Goal: Navigation & Orientation: Understand site structure

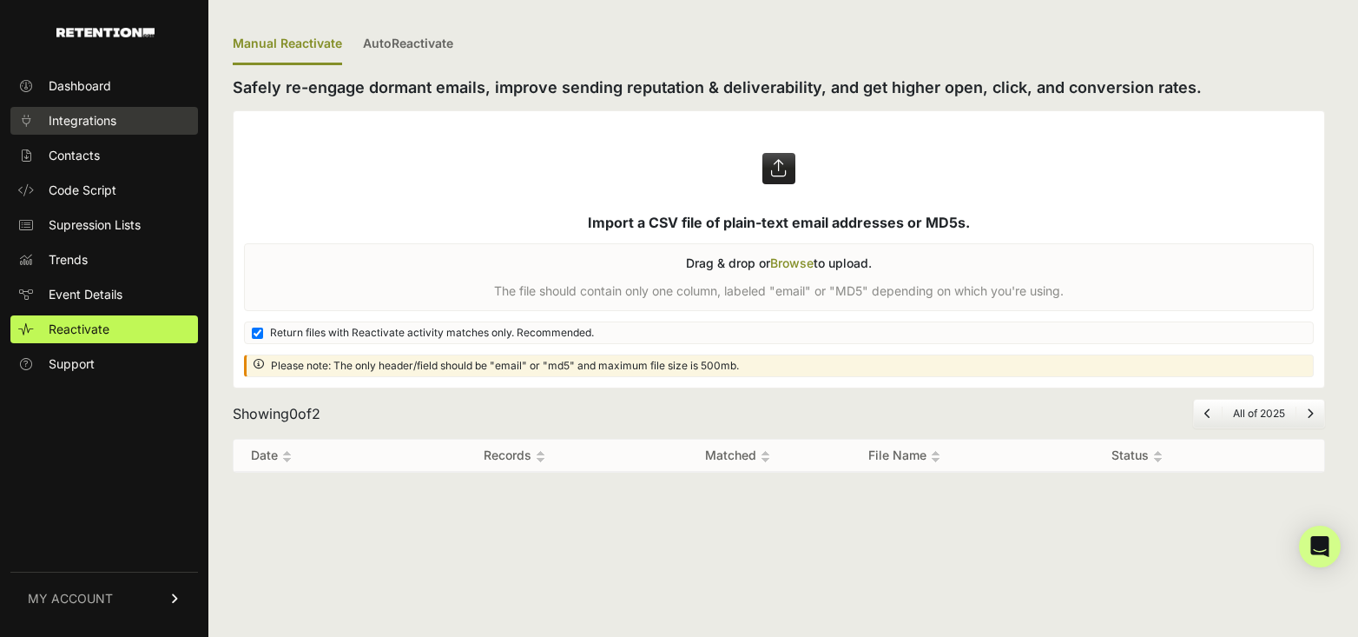
click at [74, 132] on link "Integrations" at bounding box center [104, 121] width 188 height 28
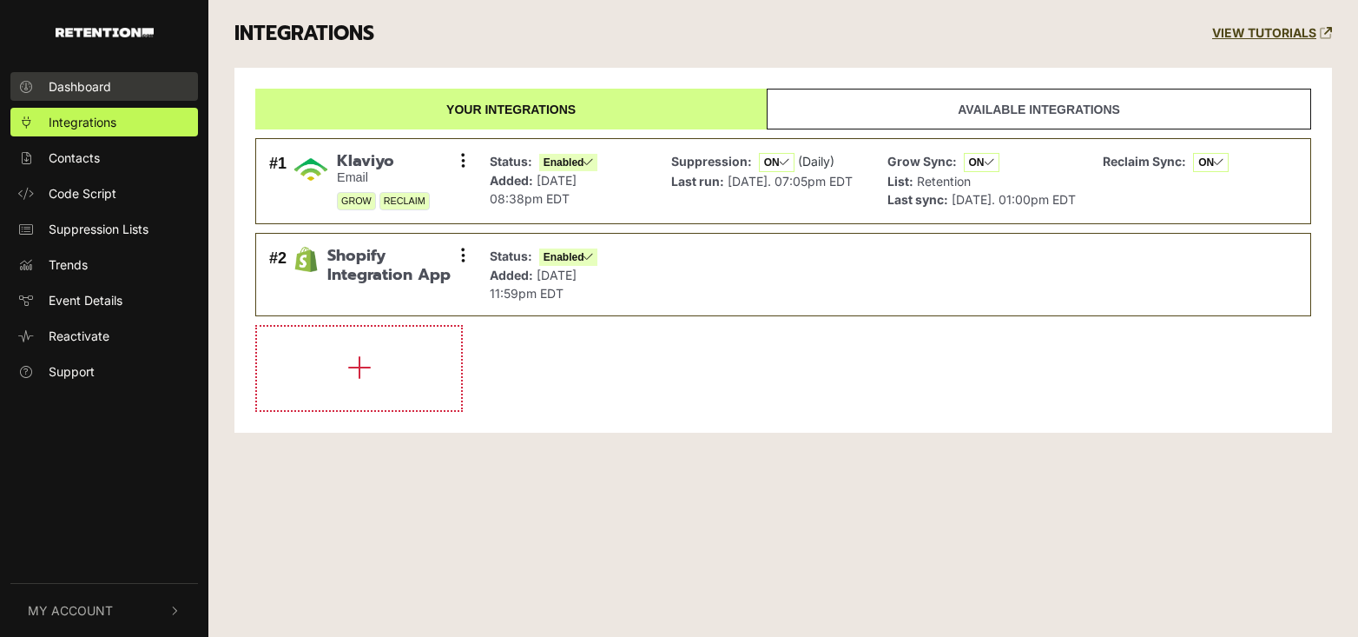
drag, startPoint x: 0, startPoint y: 0, endPoint x: 75, endPoint y: 84, distance: 112.6
click at [75, 84] on span "Dashboard" at bounding box center [80, 86] width 63 height 18
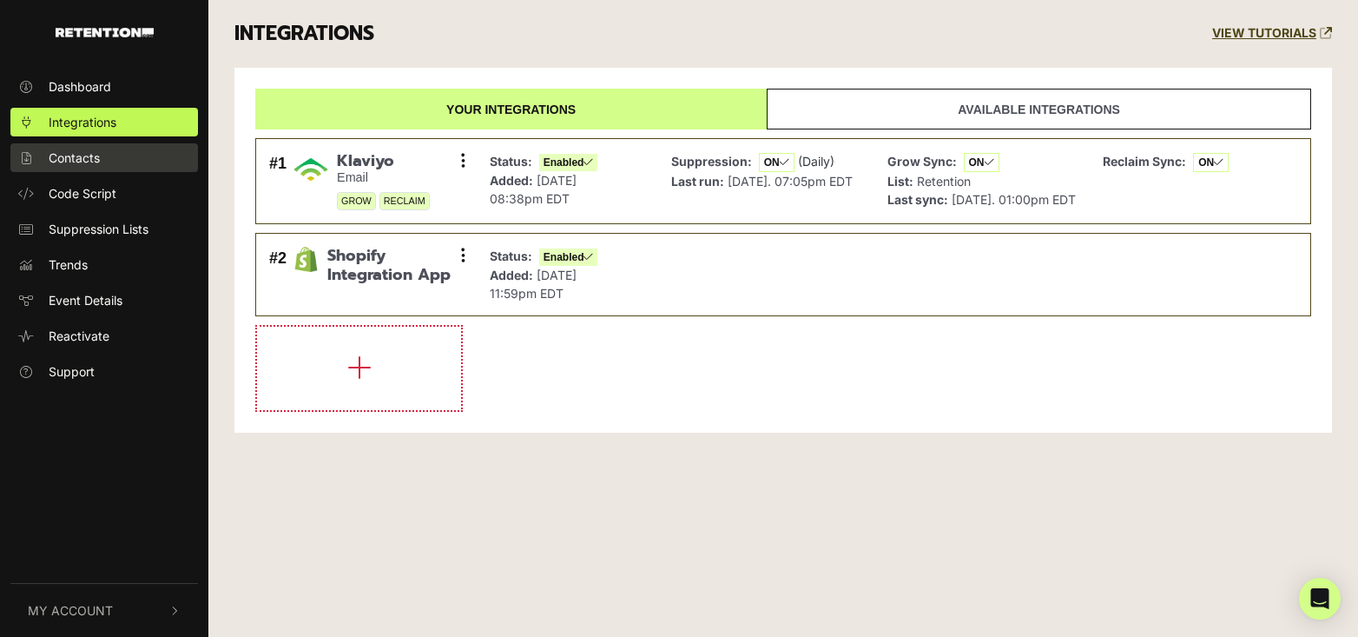
click at [88, 163] on span "Contacts" at bounding box center [74, 158] width 51 height 18
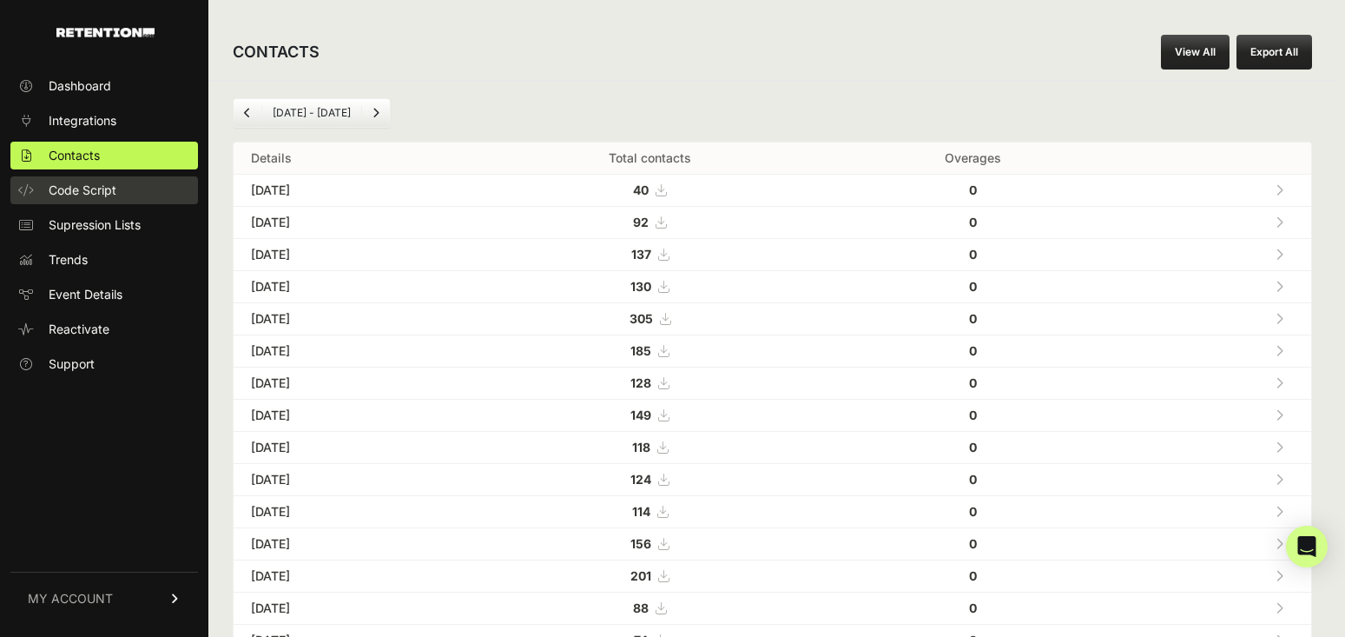
click at [116, 186] on span "Code Script" at bounding box center [83, 190] width 68 height 17
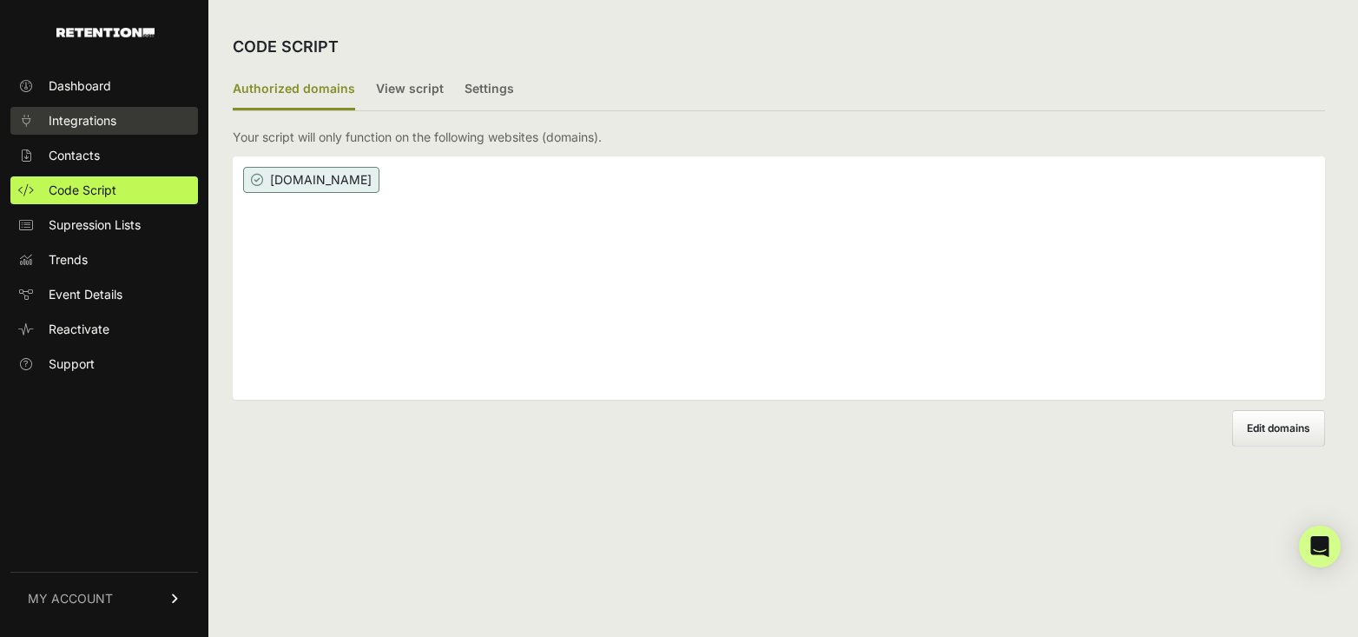
click at [82, 128] on span "Integrations" at bounding box center [83, 120] width 68 height 17
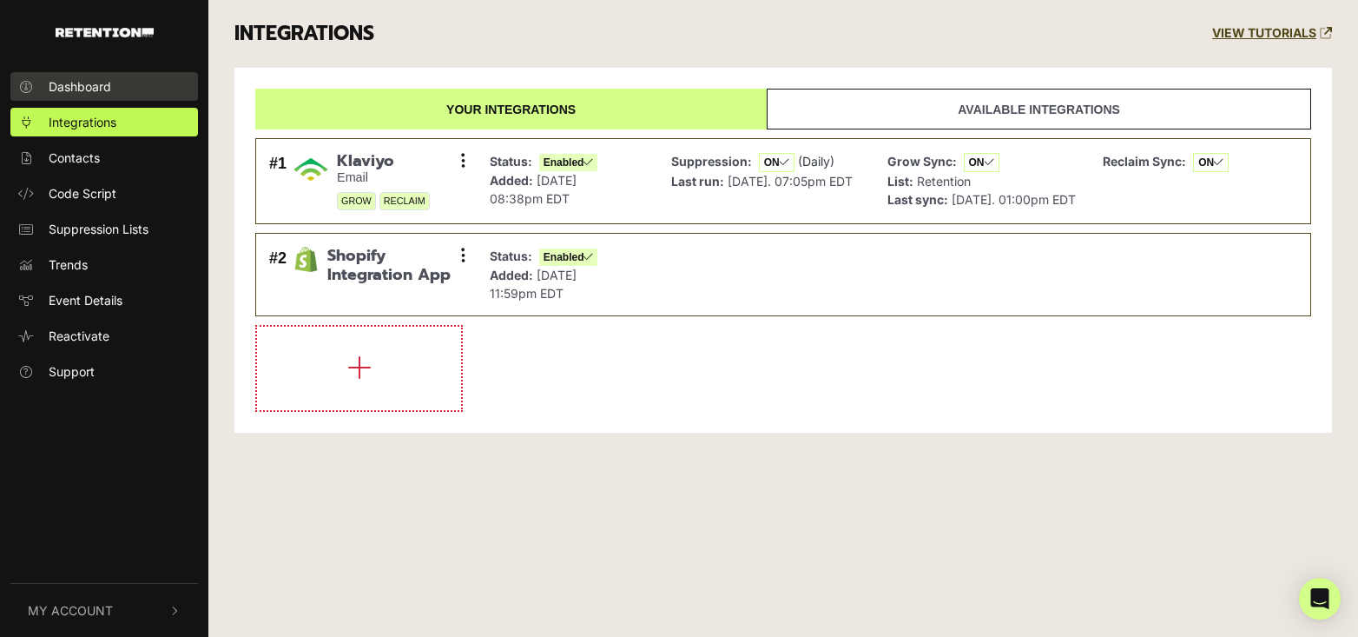
click at [88, 92] on span "Dashboard" at bounding box center [80, 86] width 63 height 18
